Goal: Information Seeking & Learning: Learn about a topic

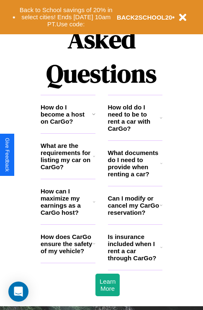
scroll to position [1013, 0]
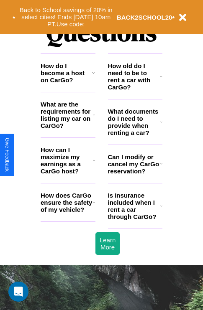
click at [94, 206] on icon at bounding box center [94, 202] width 3 height 7
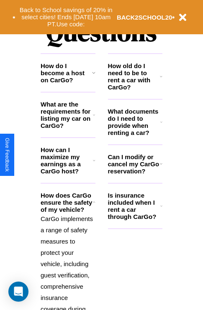
click at [135, 135] on h3 "What documents do I need to provide when renting a car?" at bounding box center [134, 122] width 53 height 28
click at [68, 128] on h3 "What are the requirements for listing my car on CarGo?" at bounding box center [67, 115] width 52 height 28
click at [93, 76] on icon at bounding box center [93, 72] width 3 height 7
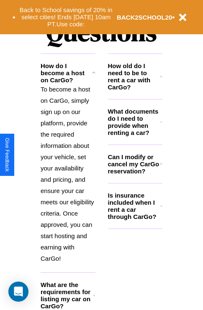
click at [135, 175] on h3 "Can I modify or cancel my CarGo reservation?" at bounding box center [134, 163] width 52 height 21
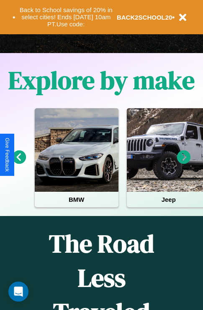
scroll to position [129, 0]
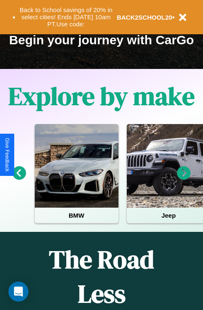
click at [184, 179] on icon at bounding box center [184, 173] width 14 height 14
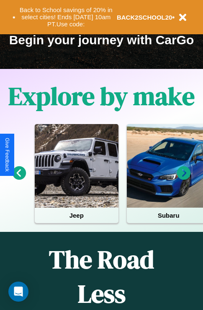
click at [19, 179] on icon at bounding box center [20, 173] width 14 height 14
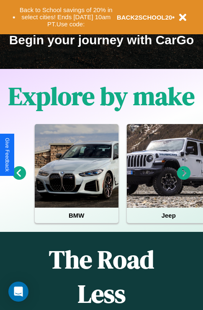
click at [184, 179] on icon at bounding box center [184, 173] width 14 height 14
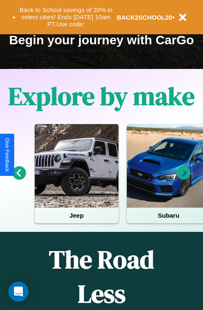
click at [19, 179] on icon at bounding box center [20, 173] width 14 height 14
